Goal: Task Accomplishment & Management: Complete application form

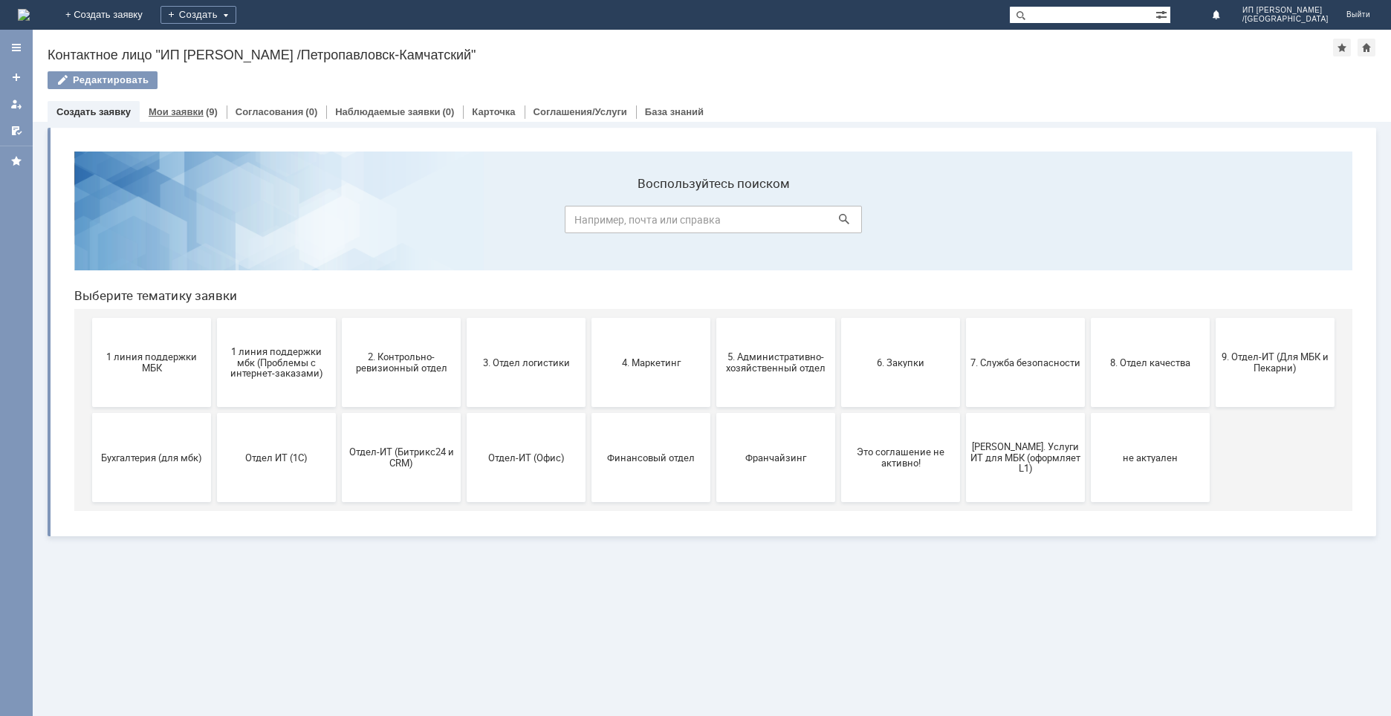
click at [183, 109] on link "Мои заявки" at bounding box center [176, 111] width 55 height 11
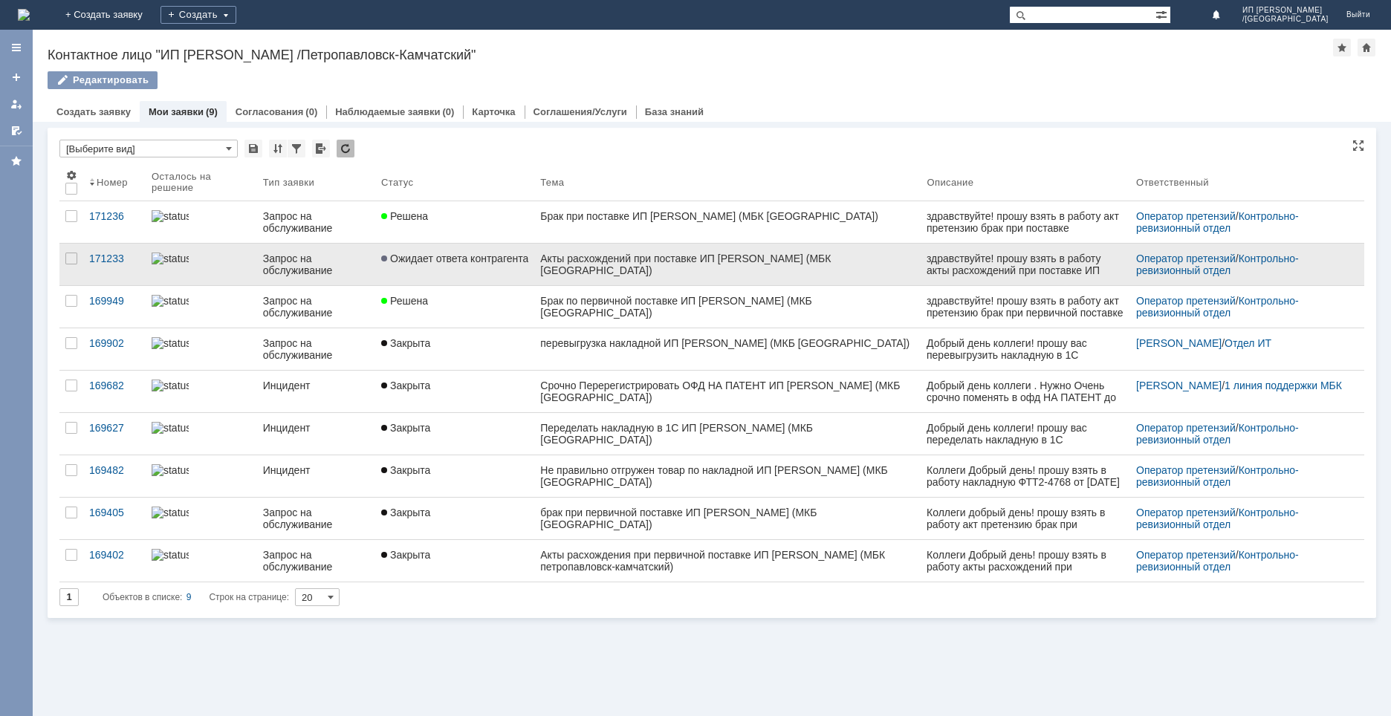
click at [475, 259] on span "Ожидает ответа контрагента" at bounding box center [454, 259] width 147 height 12
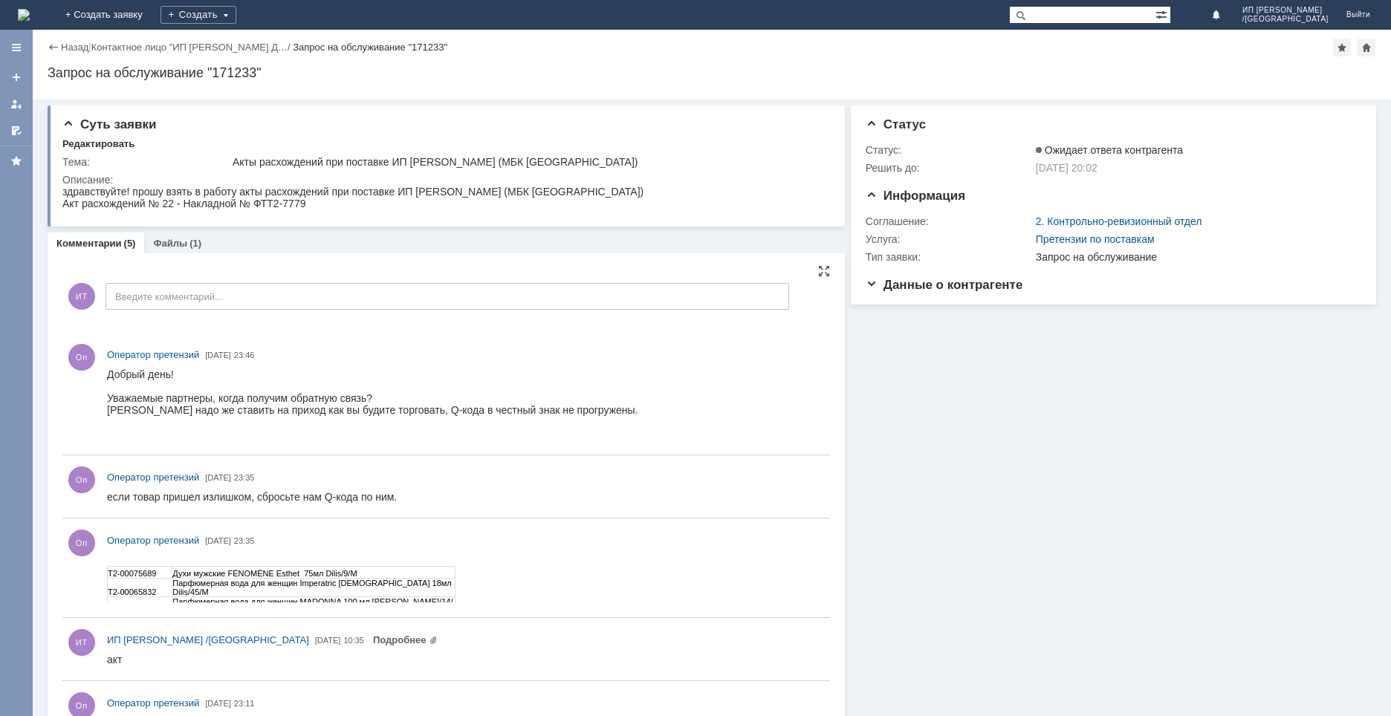
click at [236, 579] on td "Парфюмерная вода для женщин Imperatric Lady 18мл Dilis/45/М" at bounding box center [313, 588] width 283 height 19
click at [169, 248] on link "Файлы" at bounding box center [170, 243] width 34 height 11
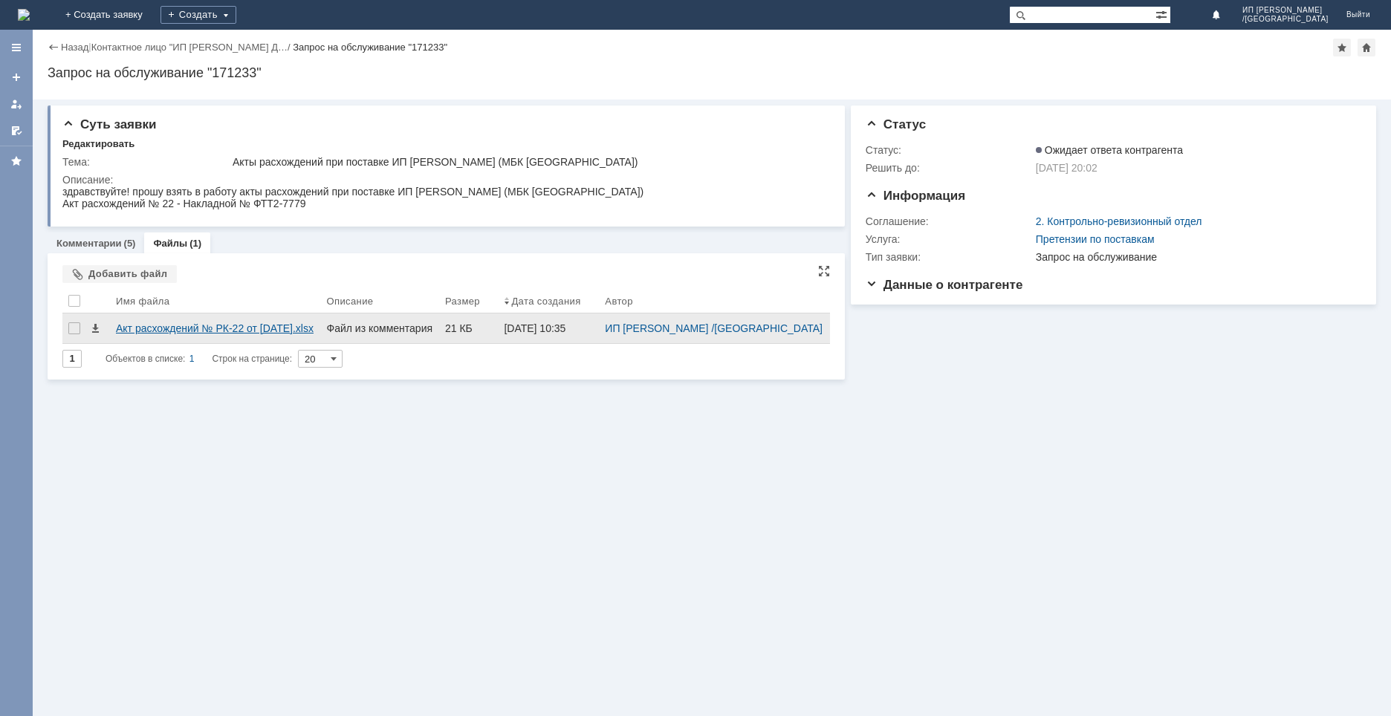
click at [213, 334] on div "Акт расхождений № РК-22 от 30.06.2025.xlsx" at bounding box center [215, 329] width 199 height 12
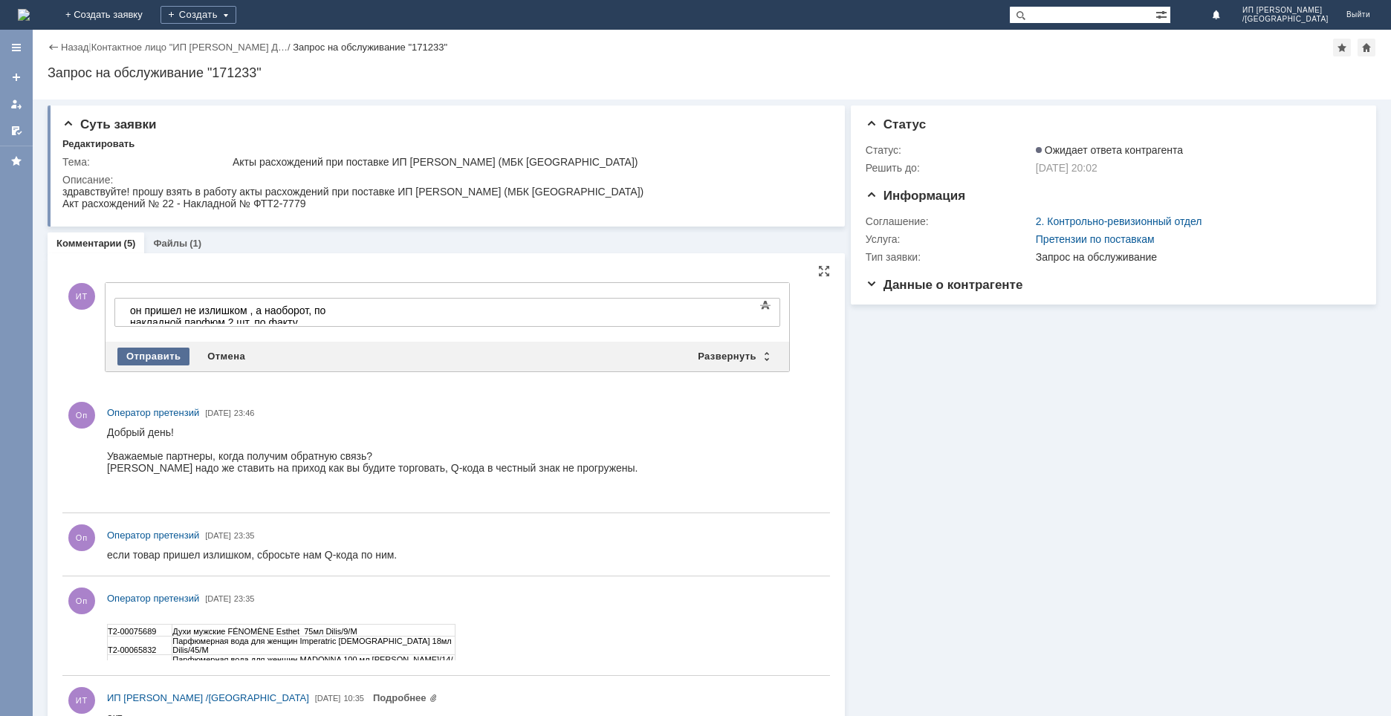
click at [162, 353] on div "Отправить" at bounding box center [153, 357] width 72 height 18
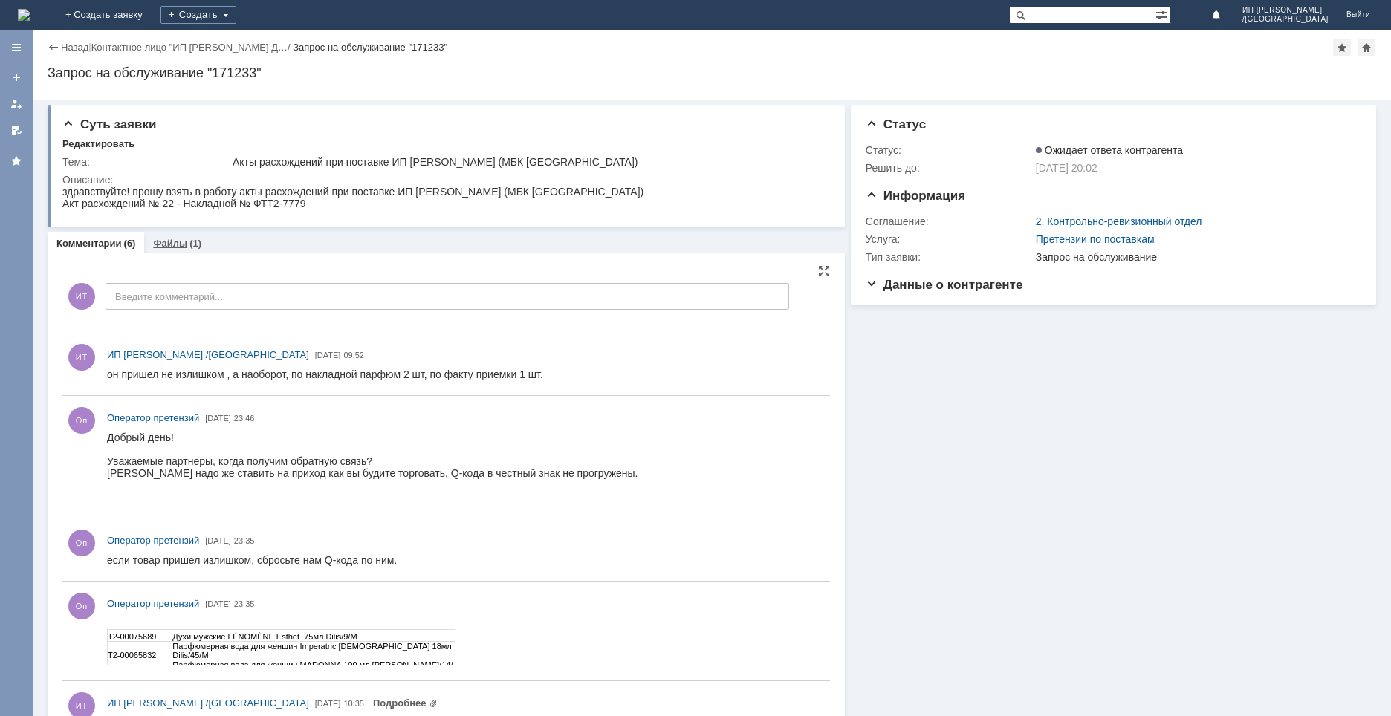
click at [173, 247] on link "Файлы" at bounding box center [170, 243] width 34 height 11
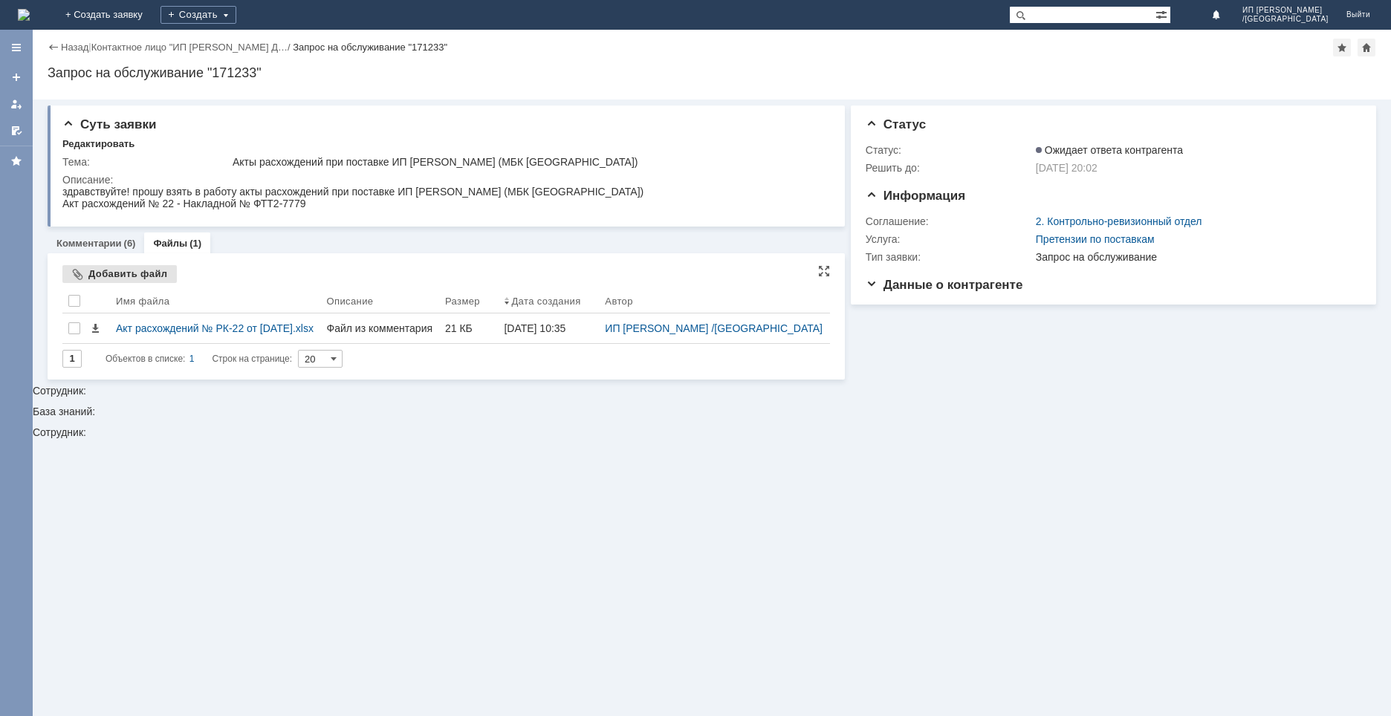
click at [106, 273] on div "Добавить файл" at bounding box center [119, 274] width 114 height 18
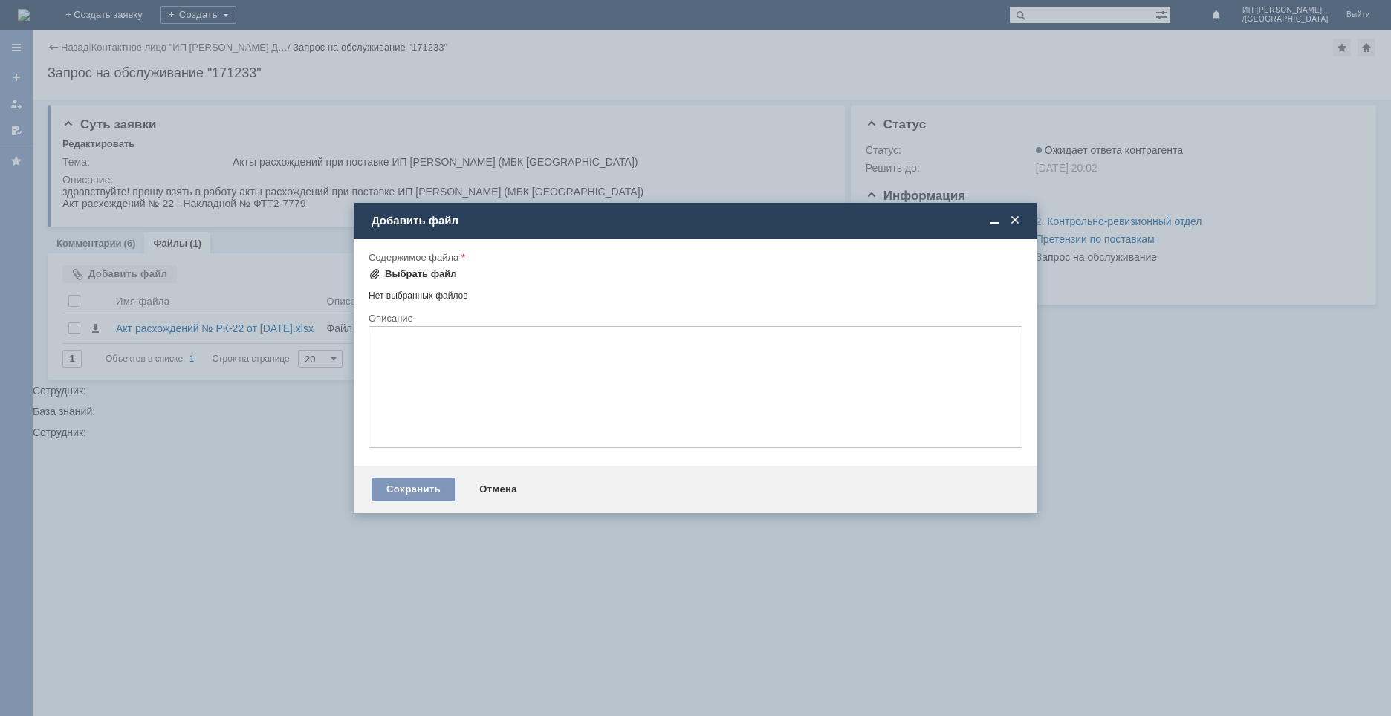
click at [408, 275] on div "Выбрать файл" at bounding box center [421, 274] width 72 height 12
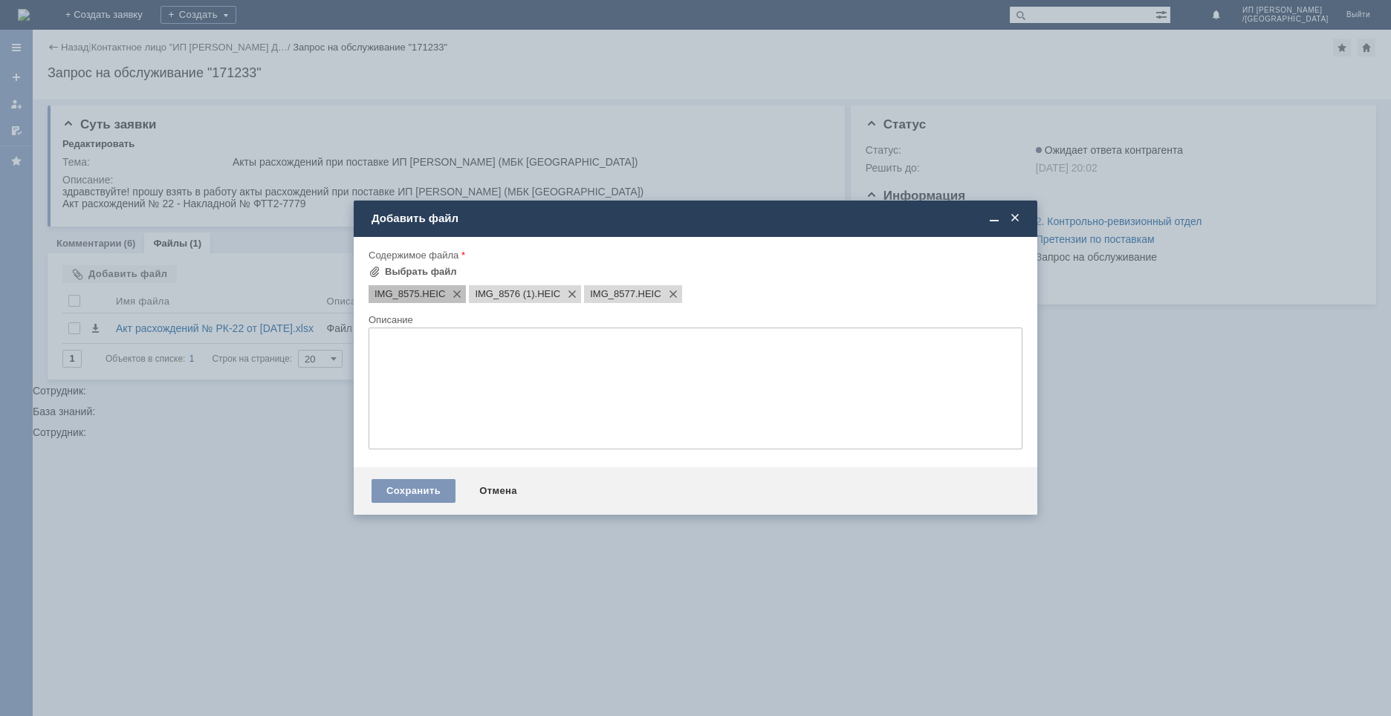
click at [414, 295] on span "IMG_8575" at bounding box center [397, 294] width 45 height 12
click at [406, 300] on div "IMG_8575 .HEIC" at bounding box center [417, 294] width 97 height 18
click at [383, 295] on span "IMG_8575" at bounding box center [397, 294] width 45 height 12
click at [395, 484] on div "Сохранить" at bounding box center [414, 491] width 84 height 24
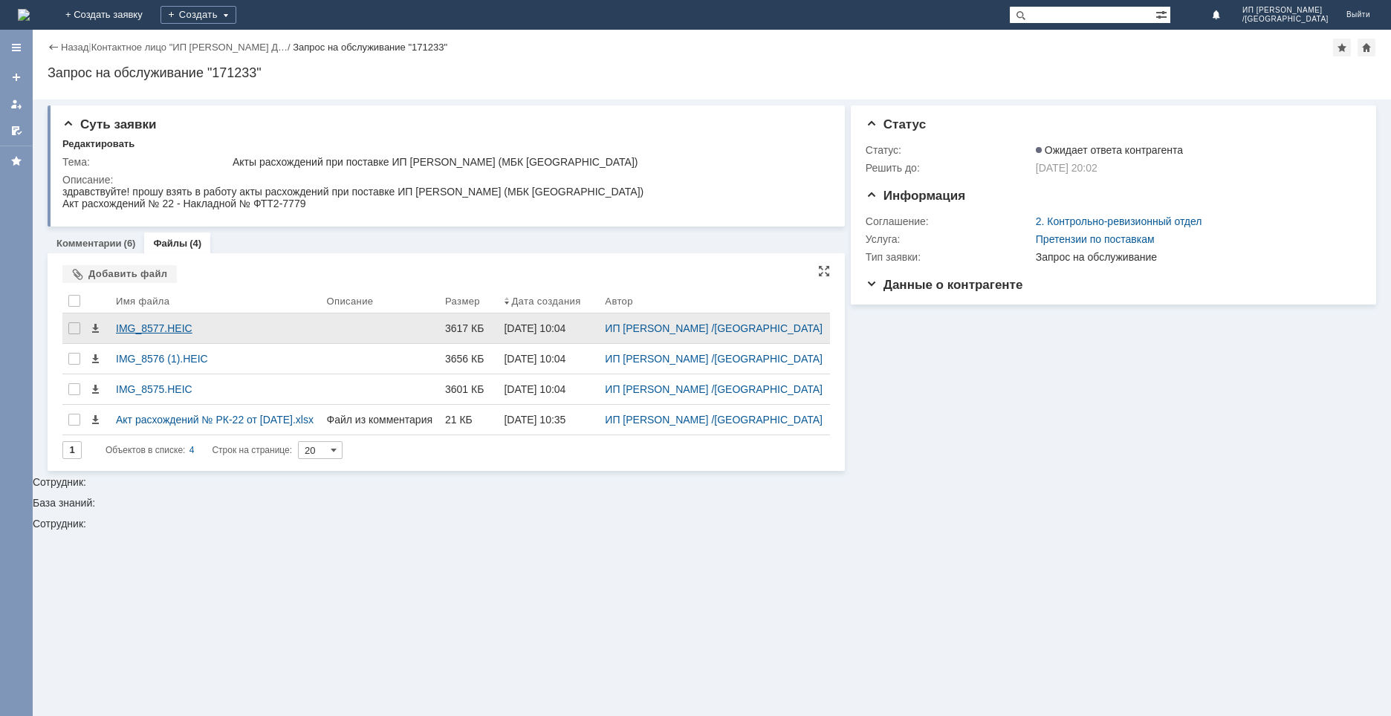
click at [149, 331] on div "IMG_8577.HEIC" at bounding box center [215, 329] width 211 height 30
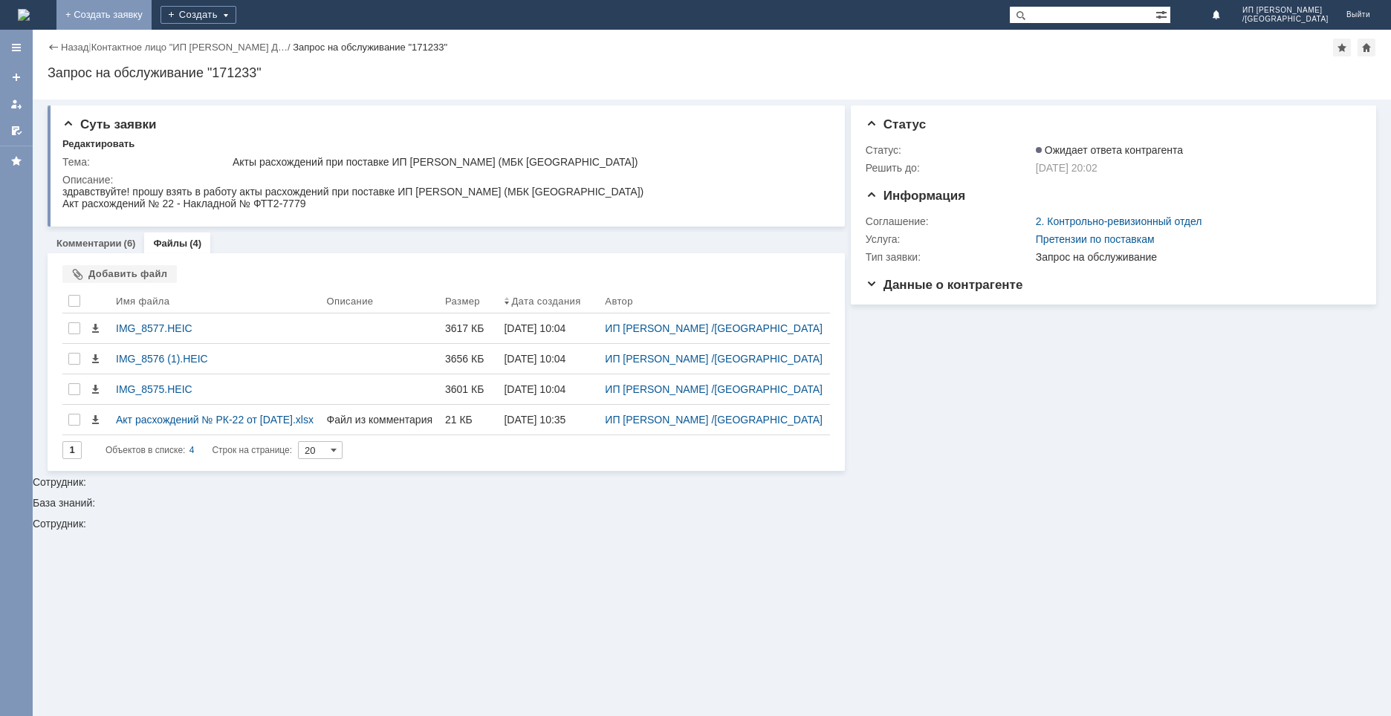
click at [152, 11] on link "+ Создать заявку" at bounding box center [103, 15] width 95 height 30
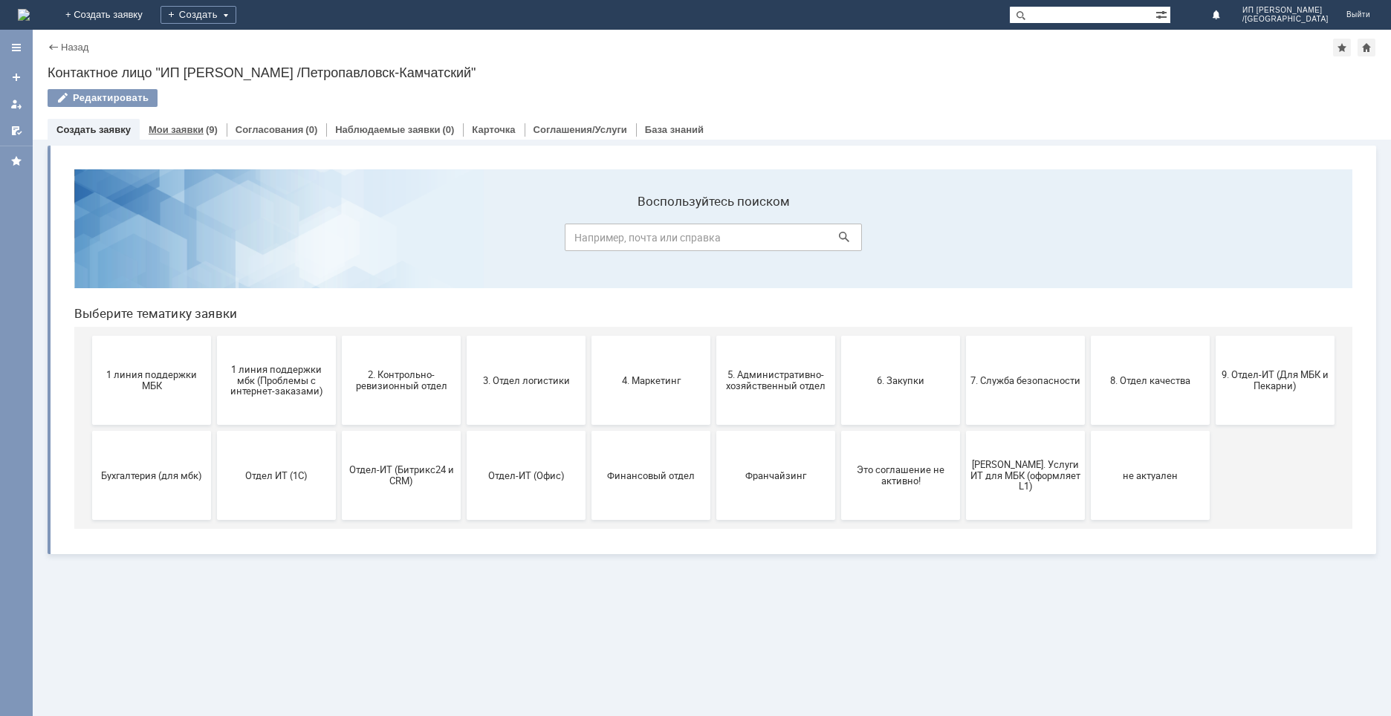
click at [175, 133] on link "Мои заявки" at bounding box center [176, 129] width 55 height 11
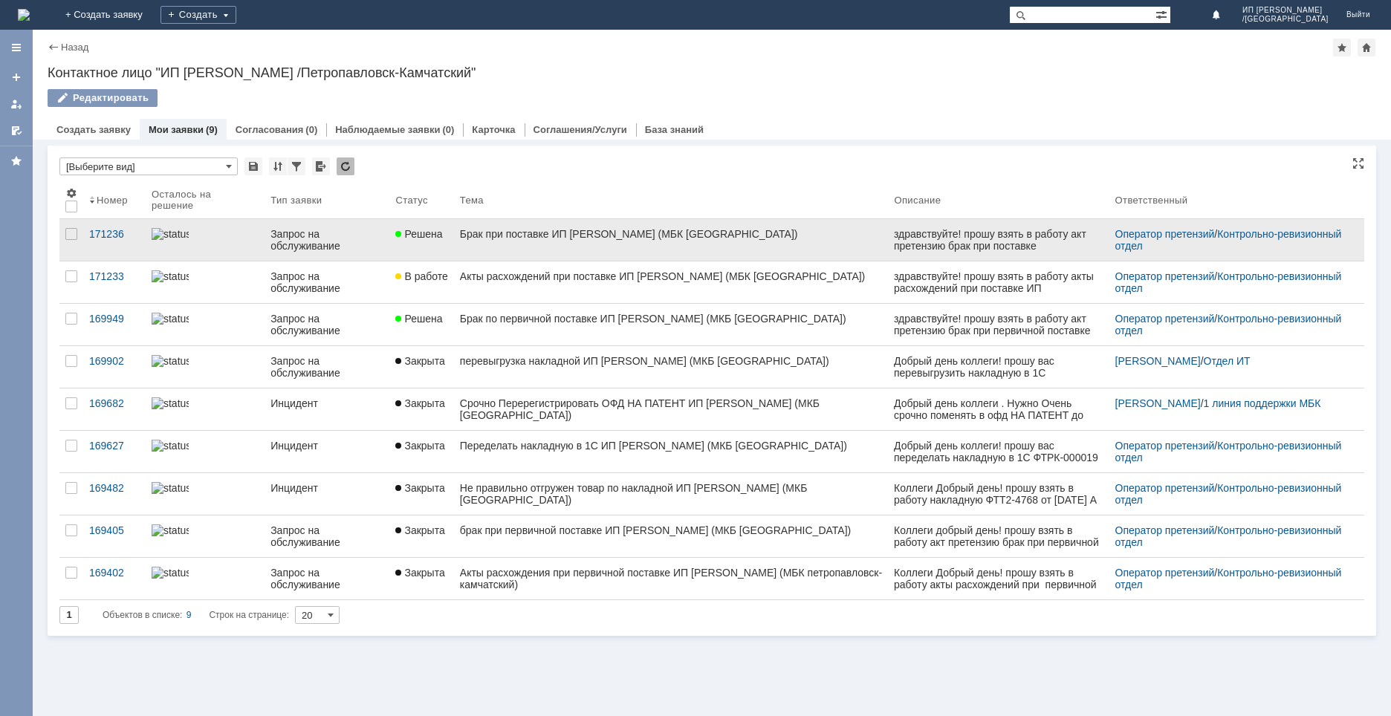
click at [331, 236] on div "Запрос на обслуживание" at bounding box center [327, 240] width 113 height 24
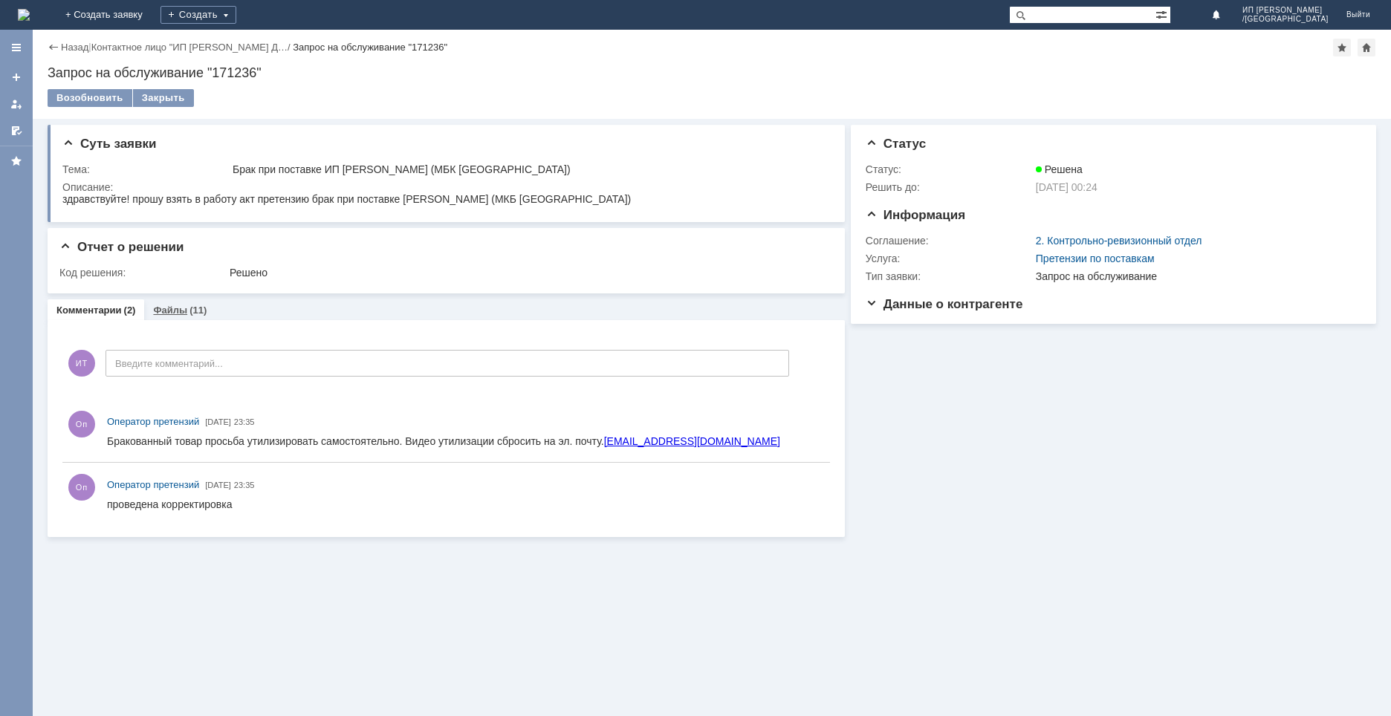
click at [190, 310] on div "(11)" at bounding box center [198, 310] width 17 height 11
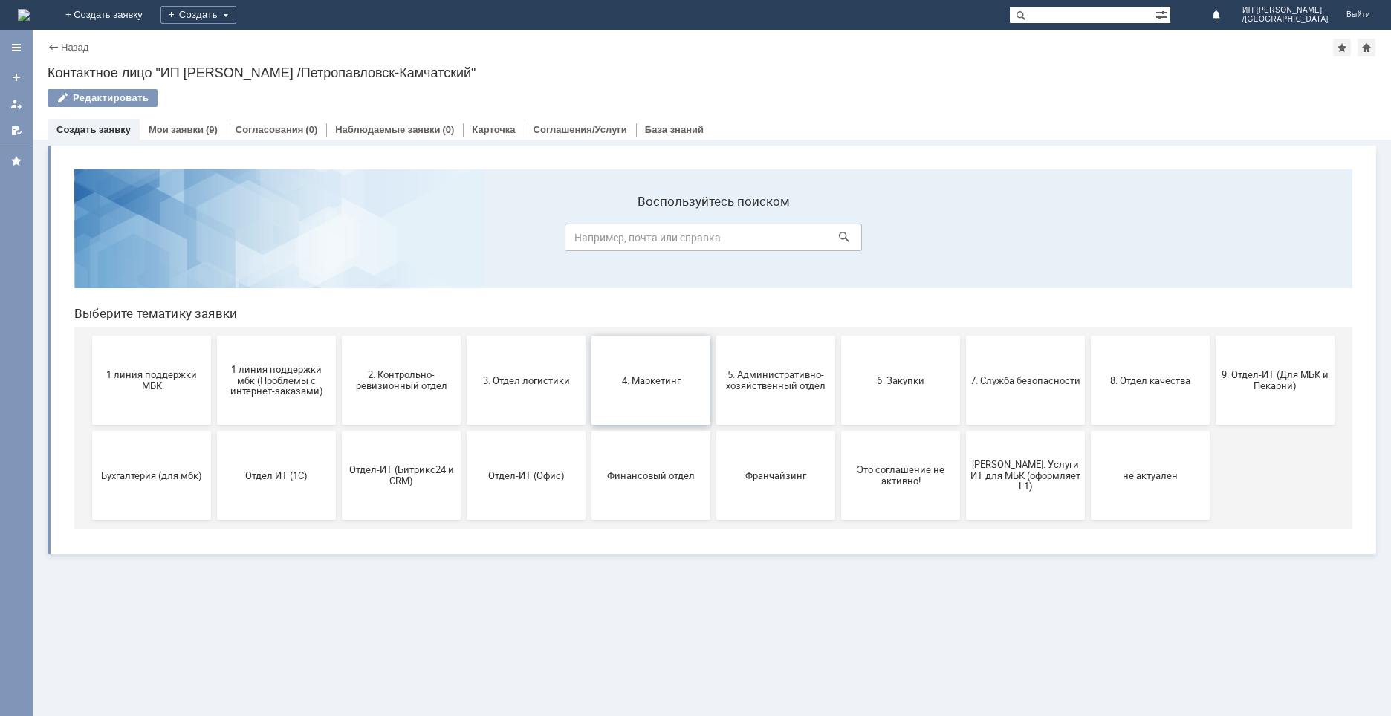
click at [648, 385] on span "4. Маркетинг" at bounding box center [651, 380] width 110 height 11
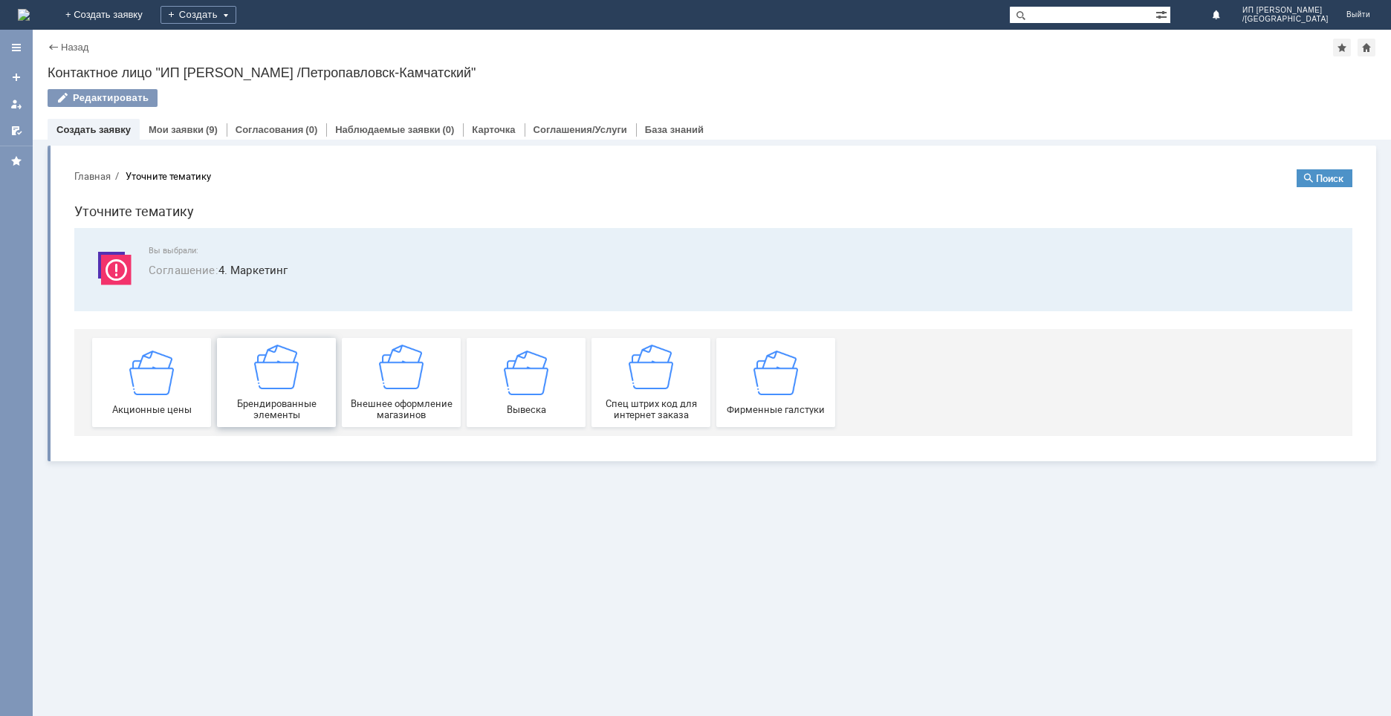
click at [269, 386] on img at bounding box center [276, 367] width 45 height 45
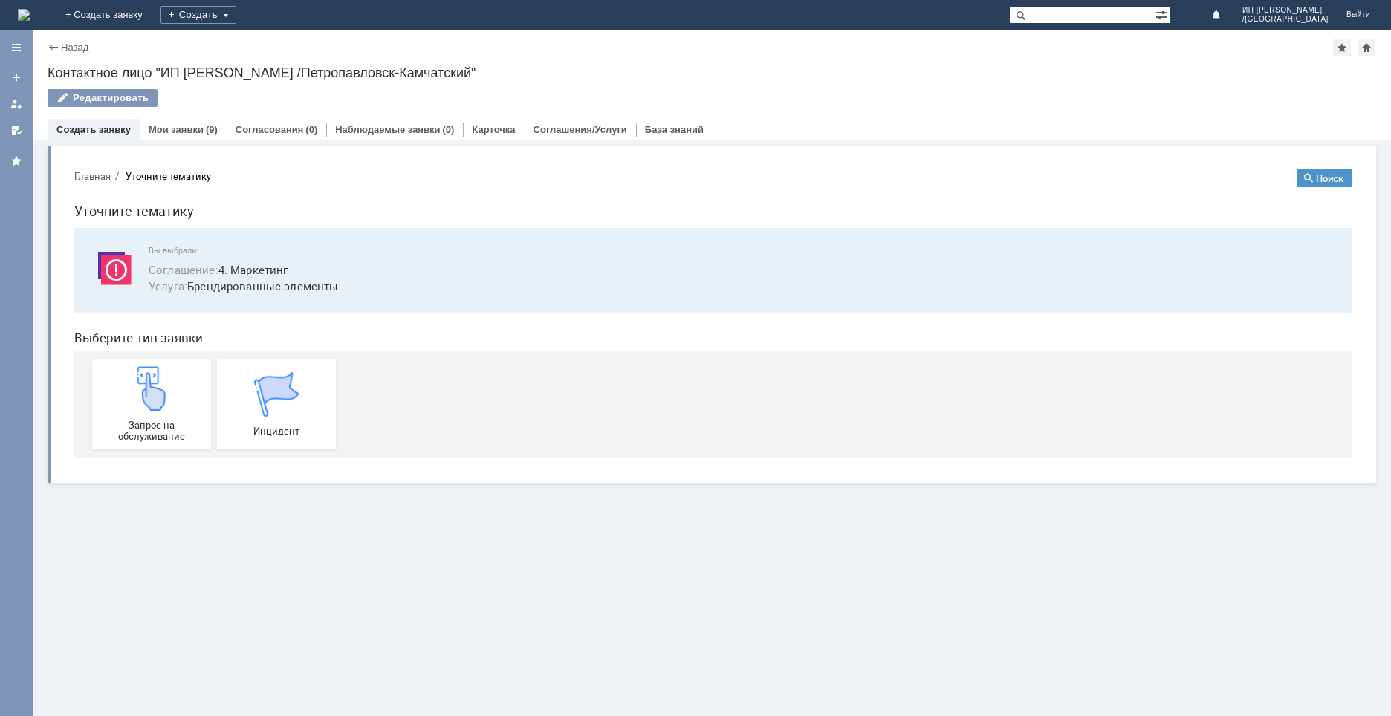
click at [58, 42] on div "Назад" at bounding box center [68, 47] width 41 height 11
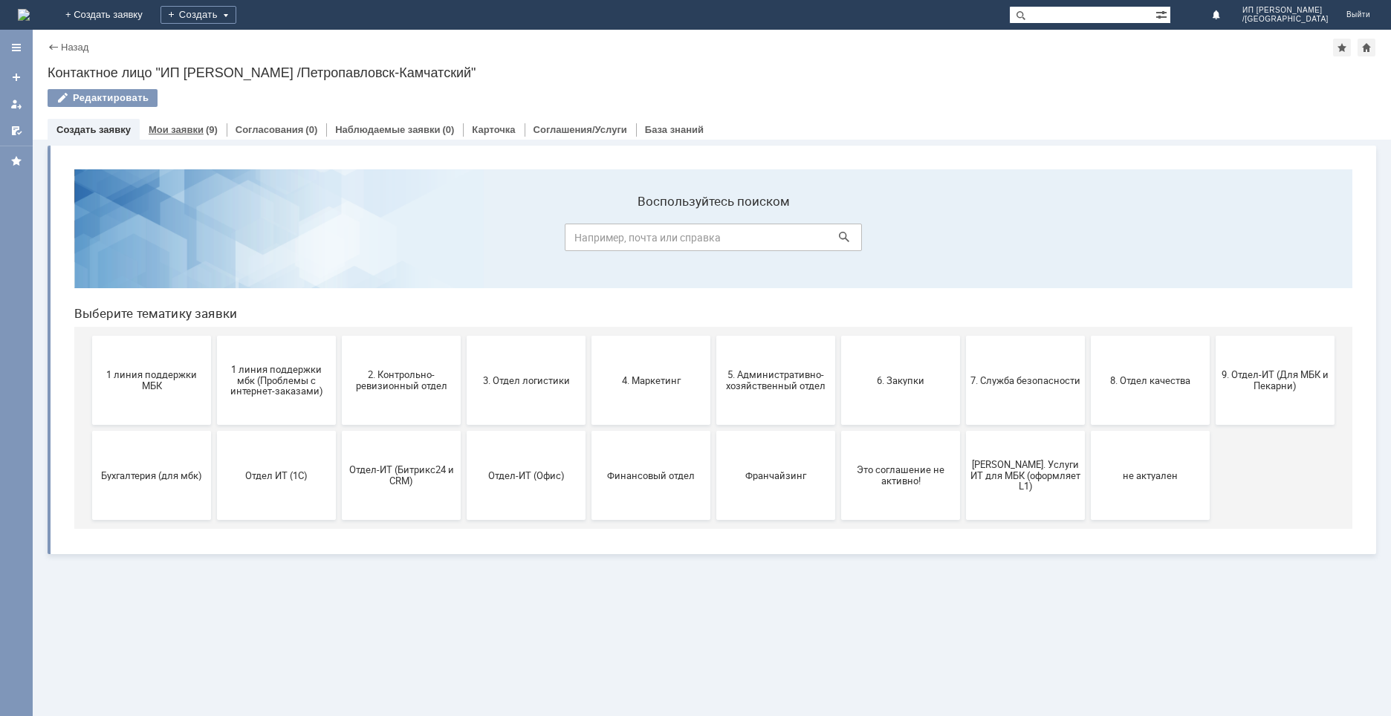
click at [169, 125] on link "Мои заявки" at bounding box center [176, 129] width 55 height 11
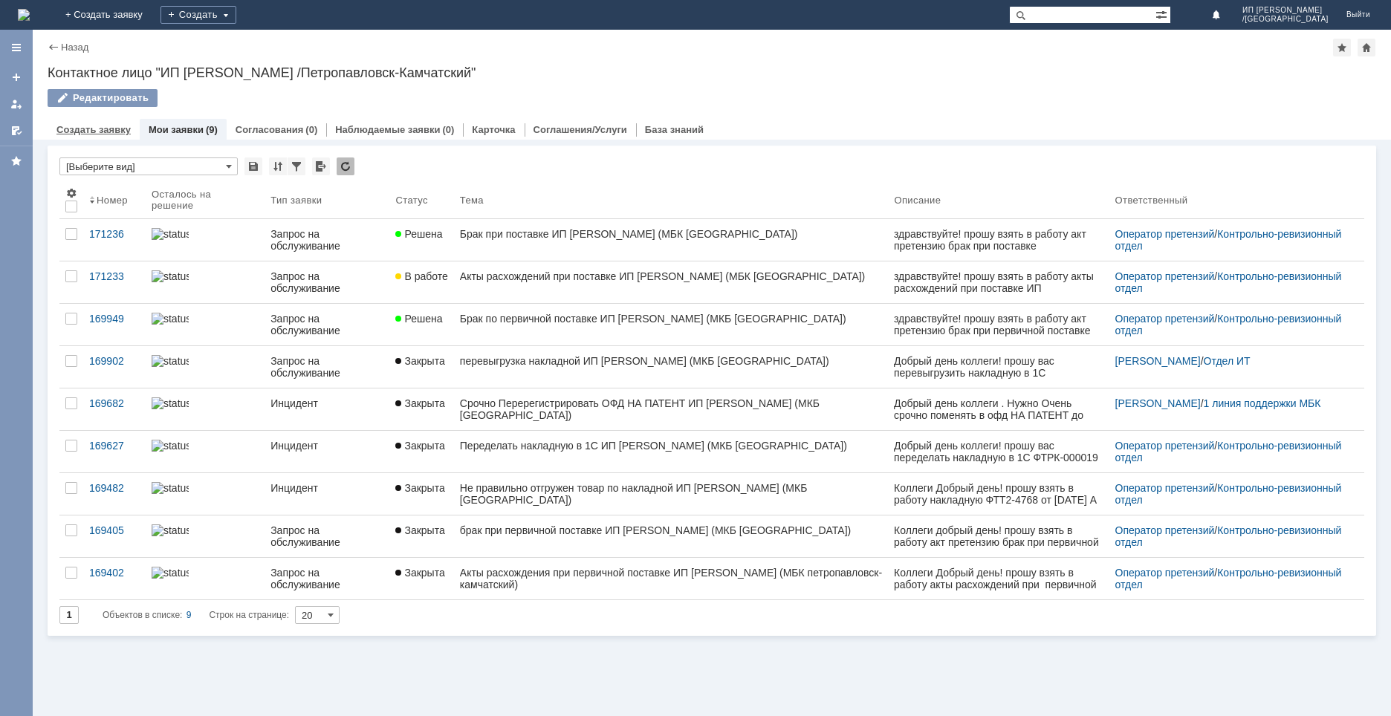
click at [106, 129] on link "Создать заявку" at bounding box center [93, 129] width 74 height 11
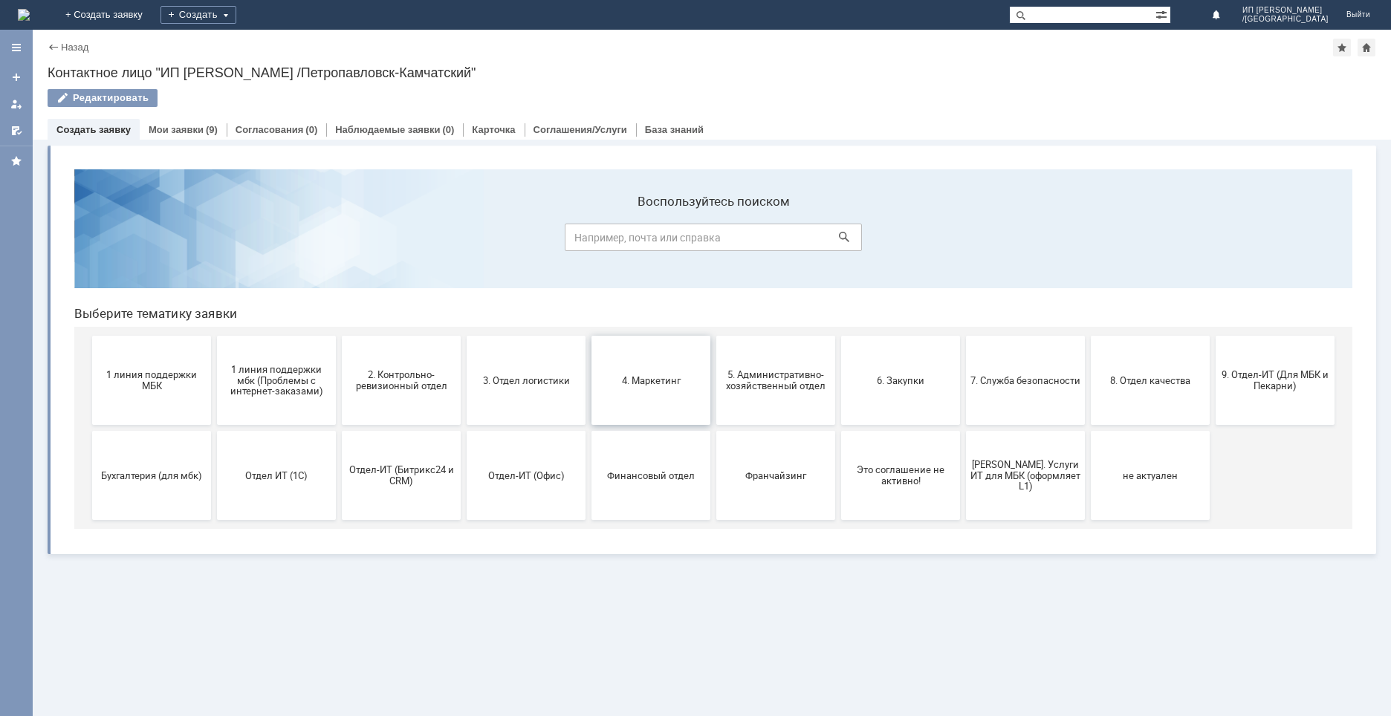
click at [658, 386] on button "4. Маркетинг" at bounding box center [651, 380] width 119 height 89
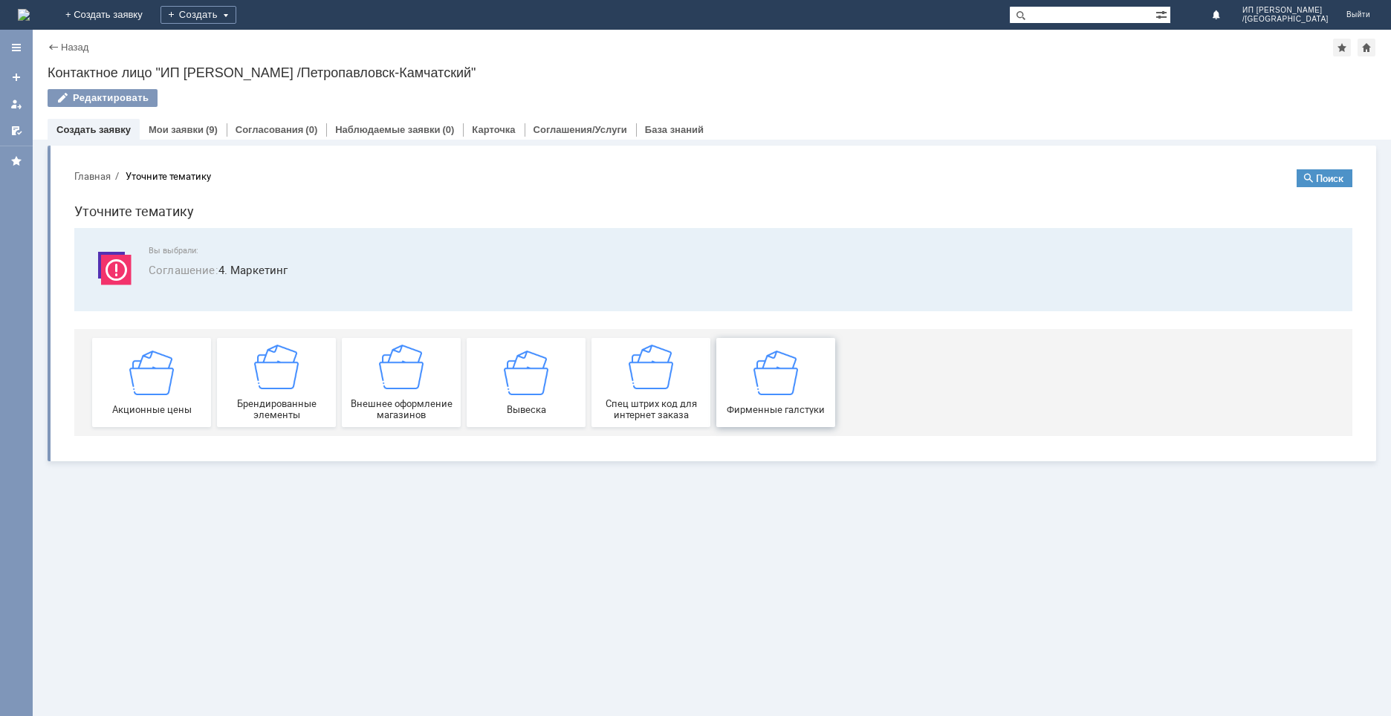
click at [771, 389] on img at bounding box center [776, 372] width 45 height 45
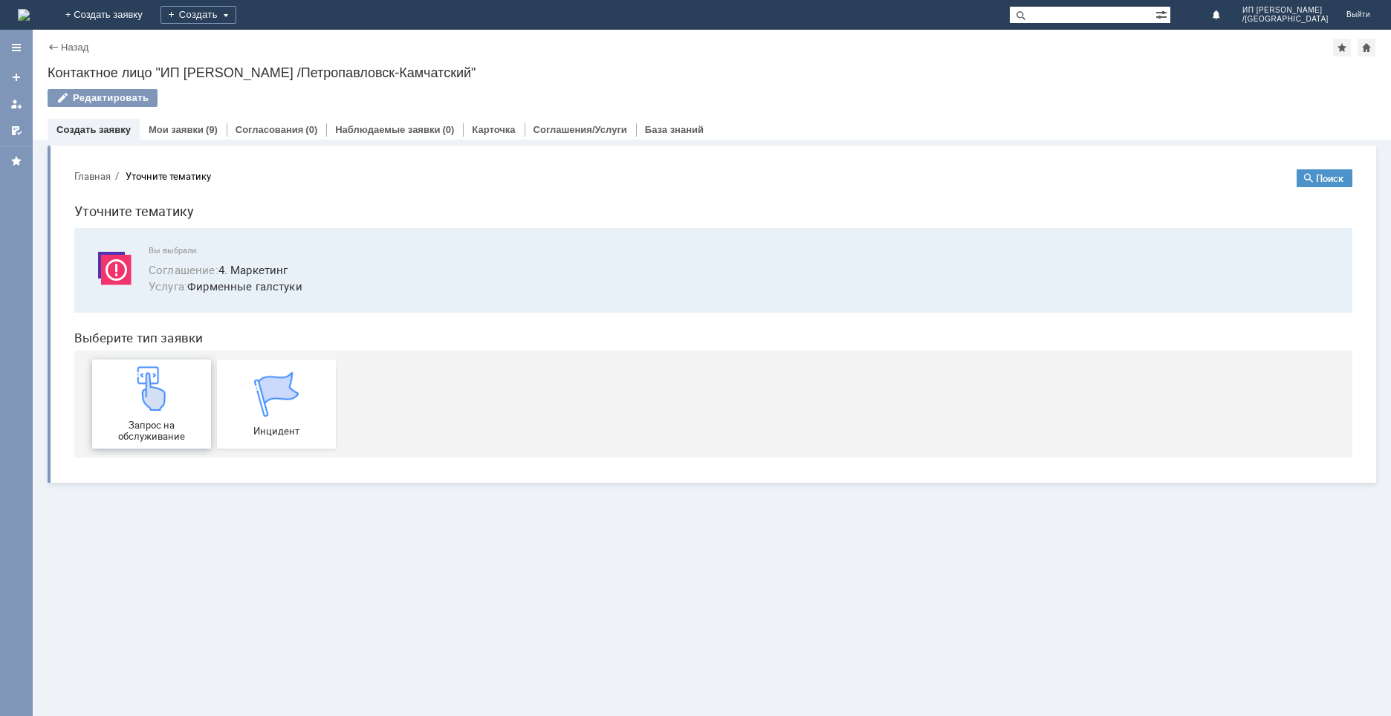
click at [164, 396] on img at bounding box center [151, 388] width 45 height 45
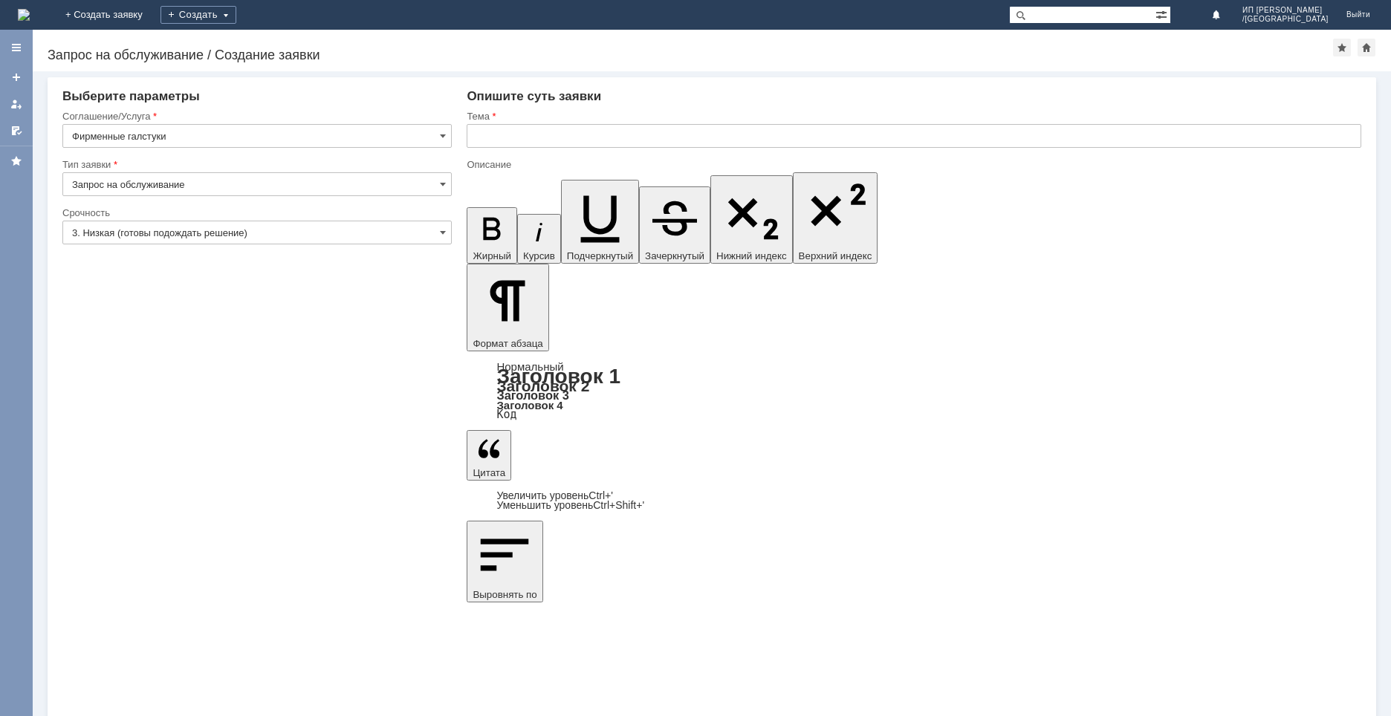
click at [437, 182] on input "Запрос на обслуживание" at bounding box center [256, 184] width 389 height 24
click at [320, 244] on div "Запрос на обслуживание" at bounding box center [257, 236] width 388 height 24
type input "Запрос на обслуживание"
click at [443, 232] on span at bounding box center [443, 233] width 6 height 12
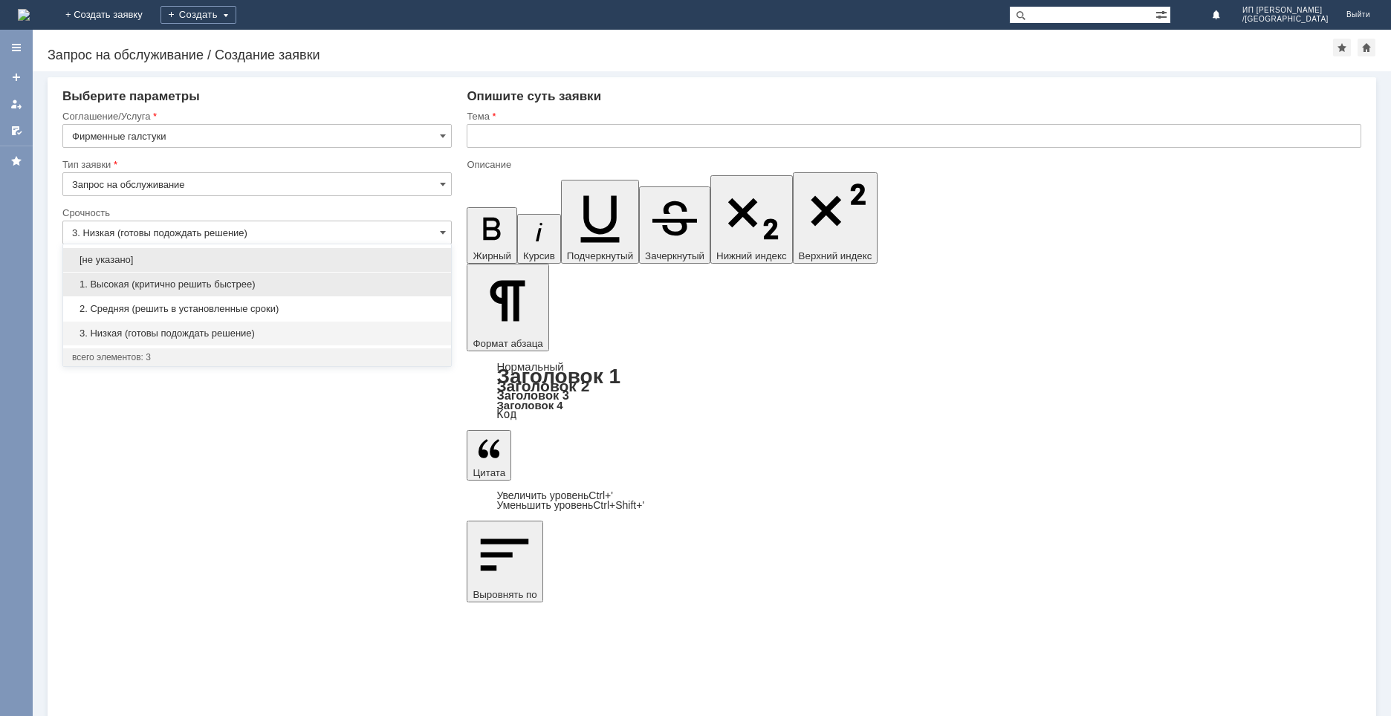
click at [204, 296] on div "1. Высокая (критично решить быстрее)" at bounding box center [257, 285] width 388 height 24
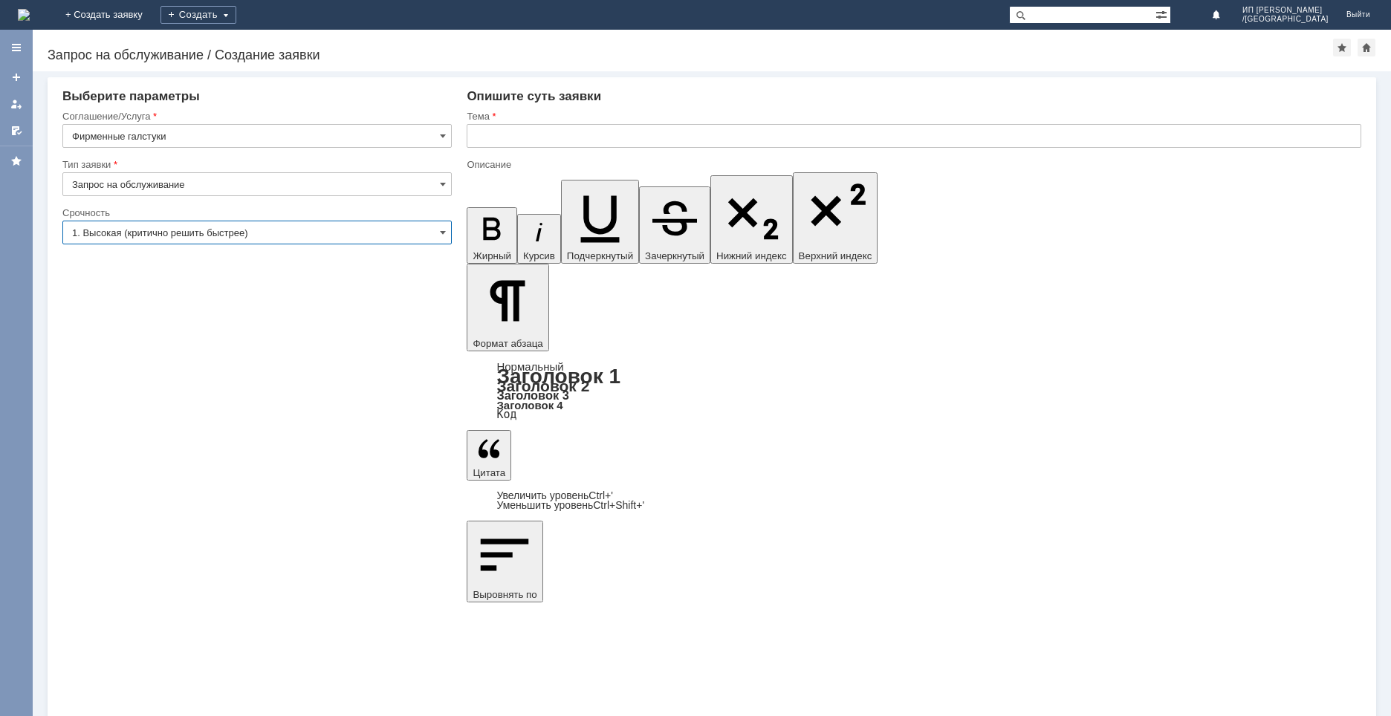
type input "1. Высокая (критично решить быстрее)"
click at [508, 139] on input "text" at bounding box center [914, 136] width 895 height 24
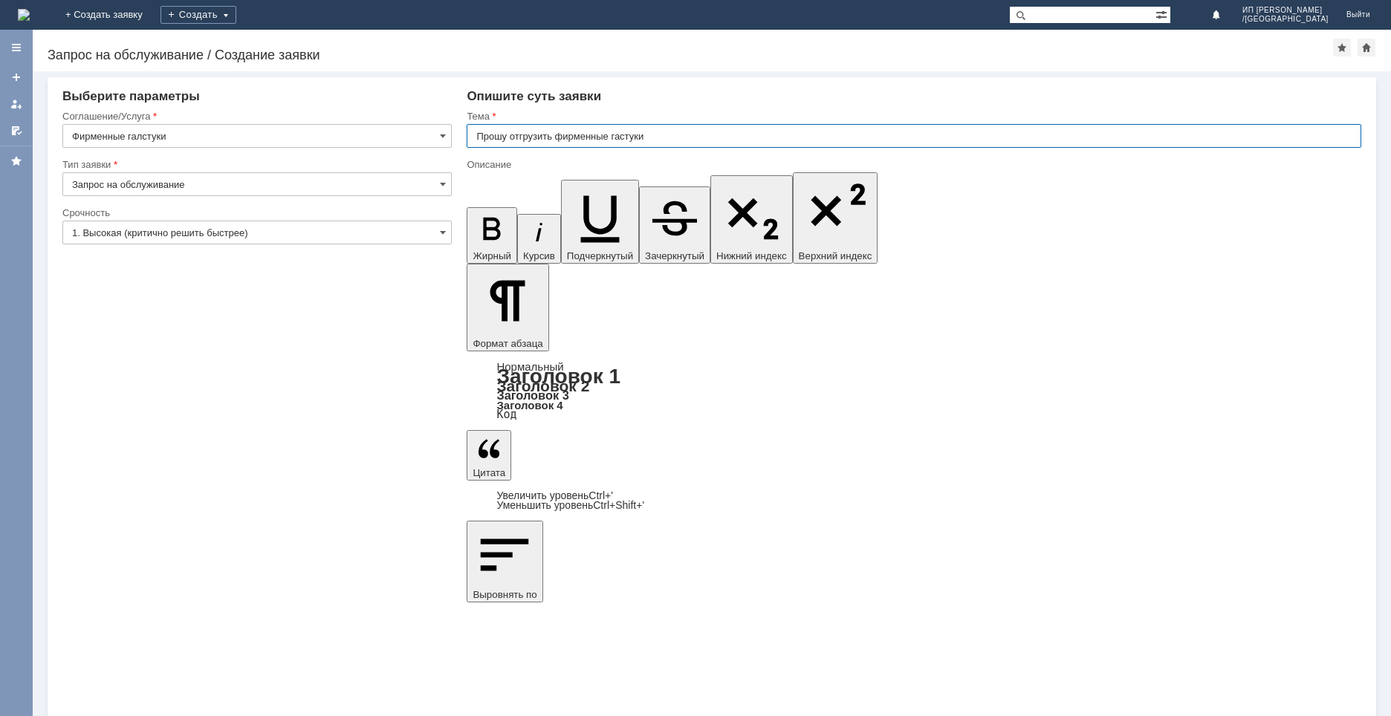
click at [621, 138] on input "Прошу отгрузить фирменные гастуки" at bounding box center [914, 136] width 895 height 24
click at [699, 140] on input "Прошу отгрузить фирменные галстуки" at bounding box center [914, 136] width 895 height 24
type input "Прошу отгрузить фирменные галстуки ИП Ткаченко (МБК Петропавловск-Камчатский)"
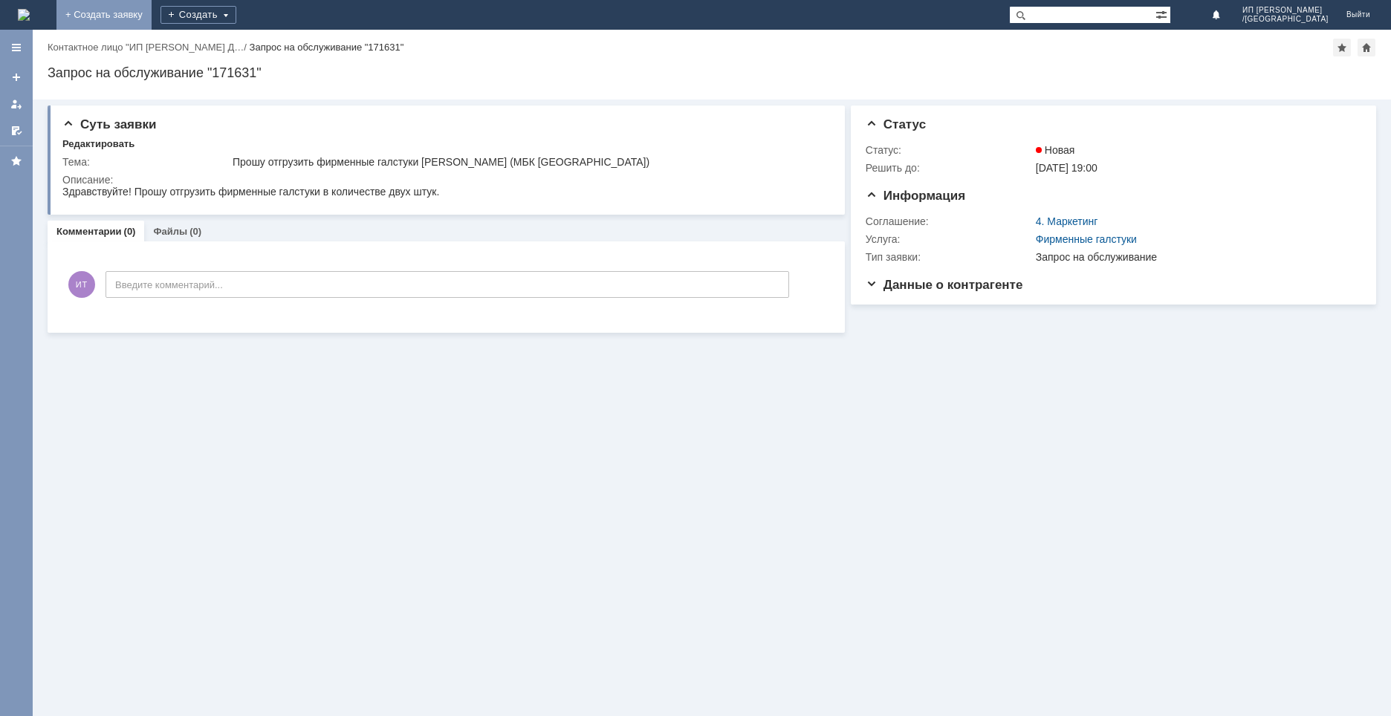
click at [152, 7] on link "+ Создать заявку" at bounding box center [103, 15] width 95 height 30
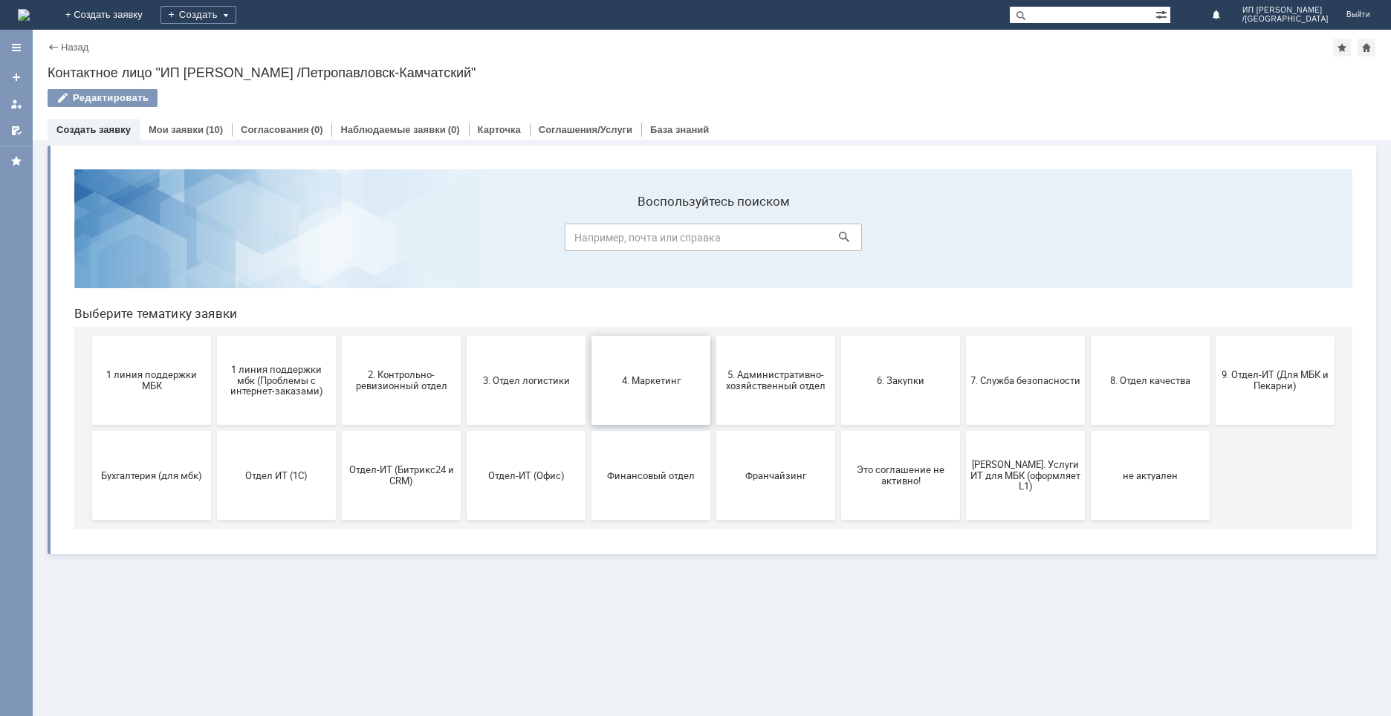
click at [655, 374] on button "4. Маркетинг" at bounding box center [651, 380] width 119 height 89
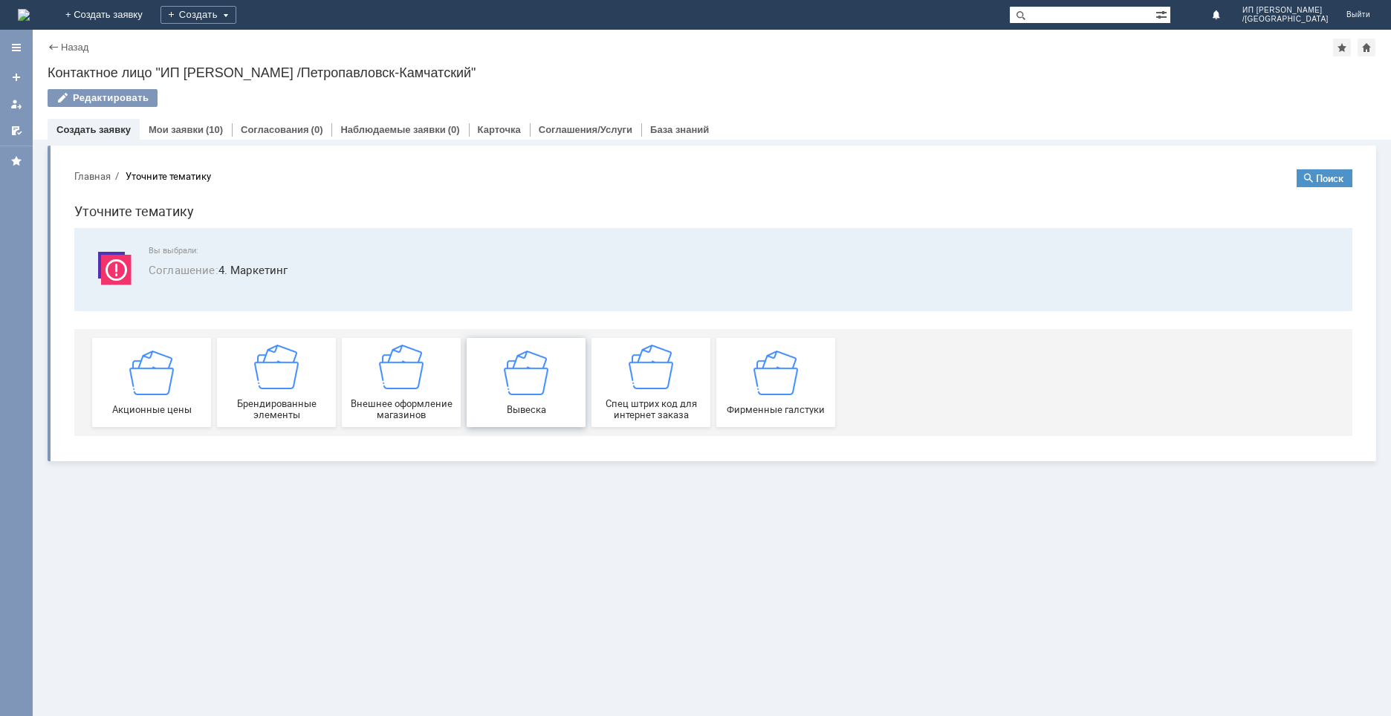
click at [525, 391] on img at bounding box center [526, 372] width 45 height 45
click at [403, 391] on div "Внешнее оформление магазинов" at bounding box center [401, 383] width 110 height 76
click at [305, 397] on div "Брендированные элементы" at bounding box center [276, 383] width 110 height 76
